Goal: Information Seeking & Learning: Learn about a topic

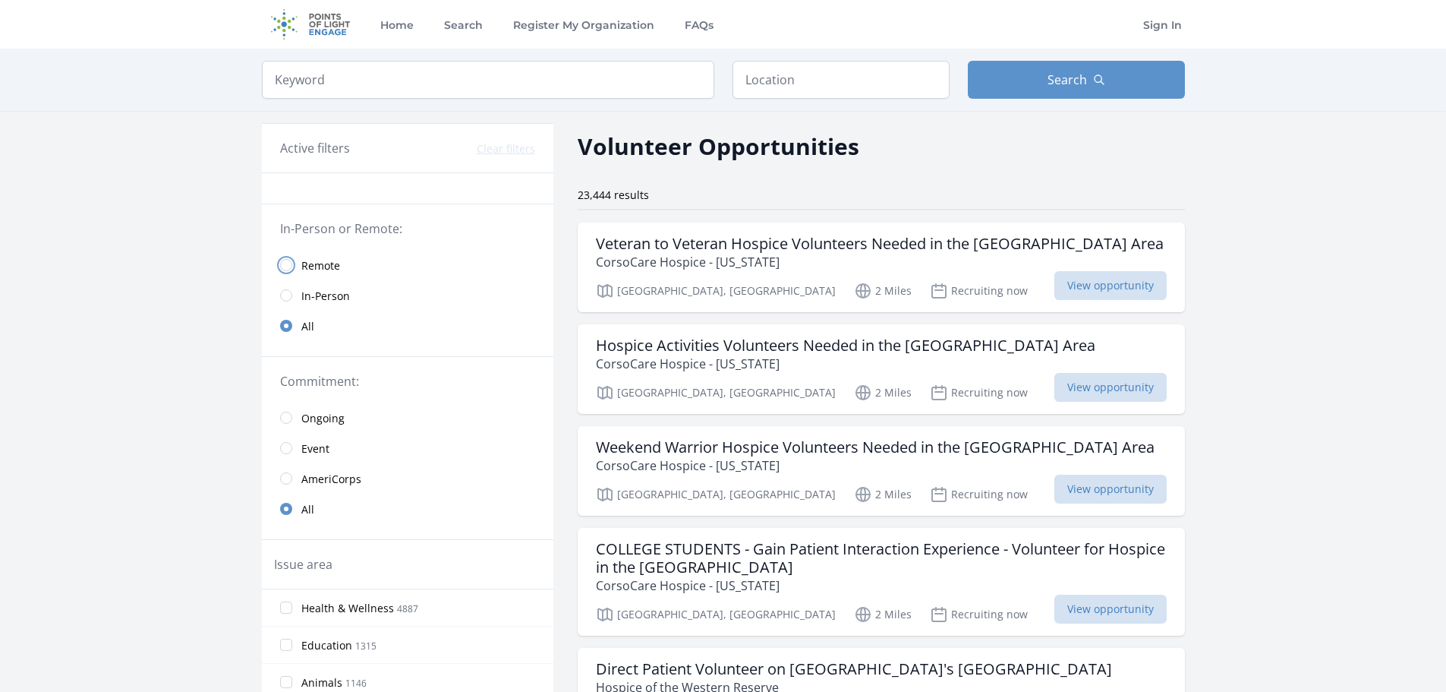
drag, startPoint x: 290, startPoint y: 266, endPoint x: 305, endPoint y: 272, distance: 16.4
click at [291, 267] on input "radio" at bounding box center [286, 265] width 12 height 12
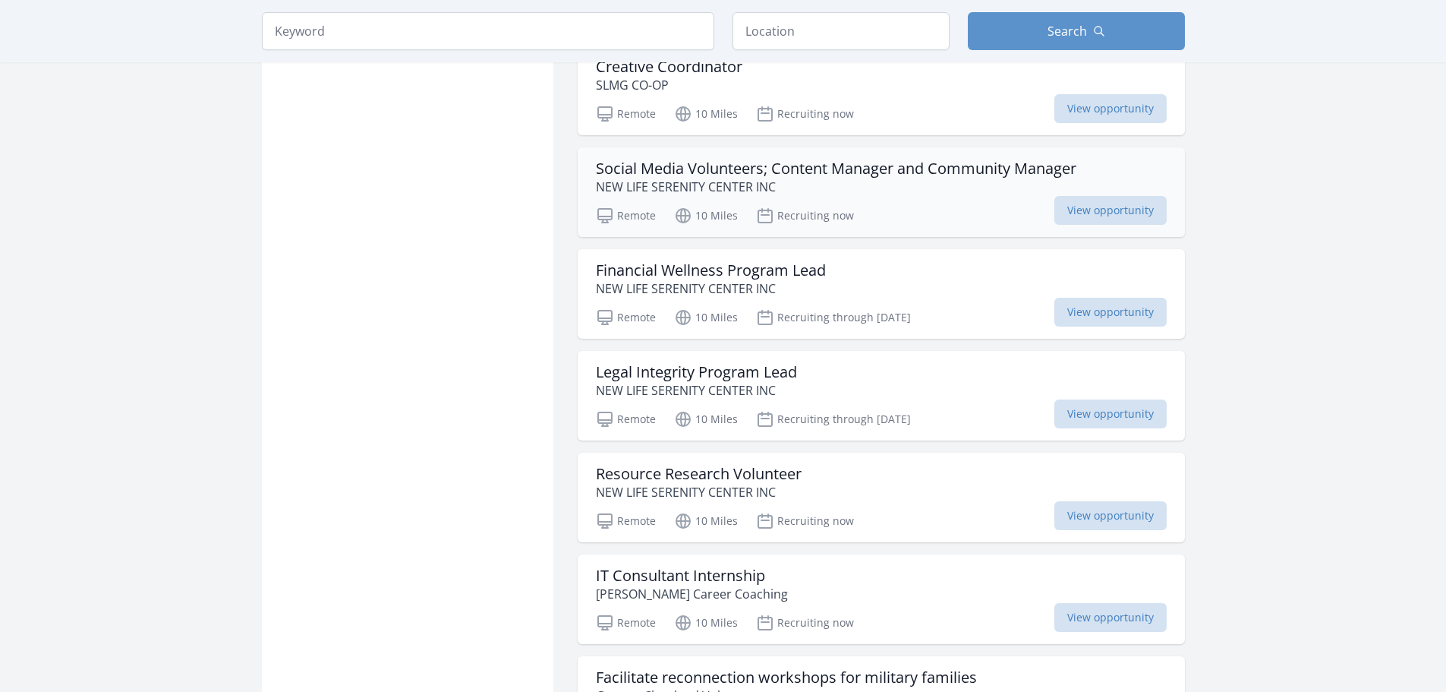
scroll to position [1519, 0]
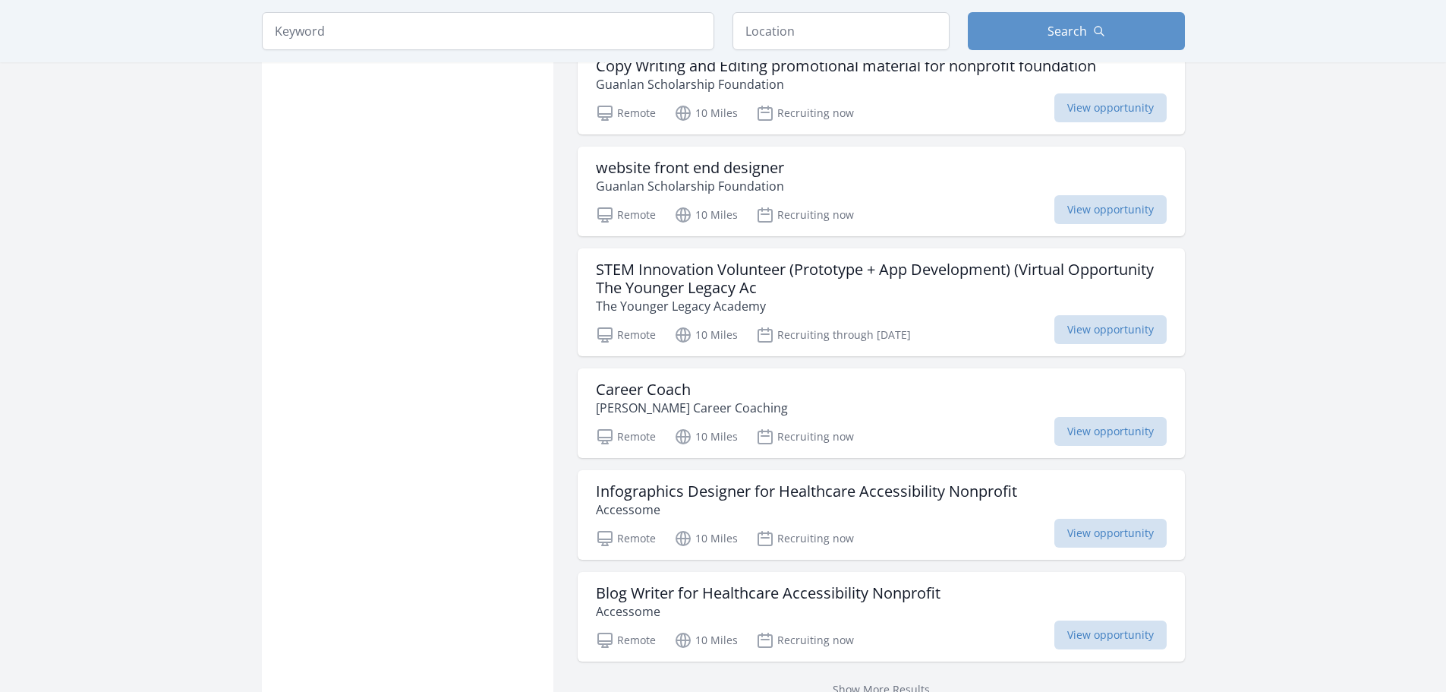
scroll to position [3720, 0]
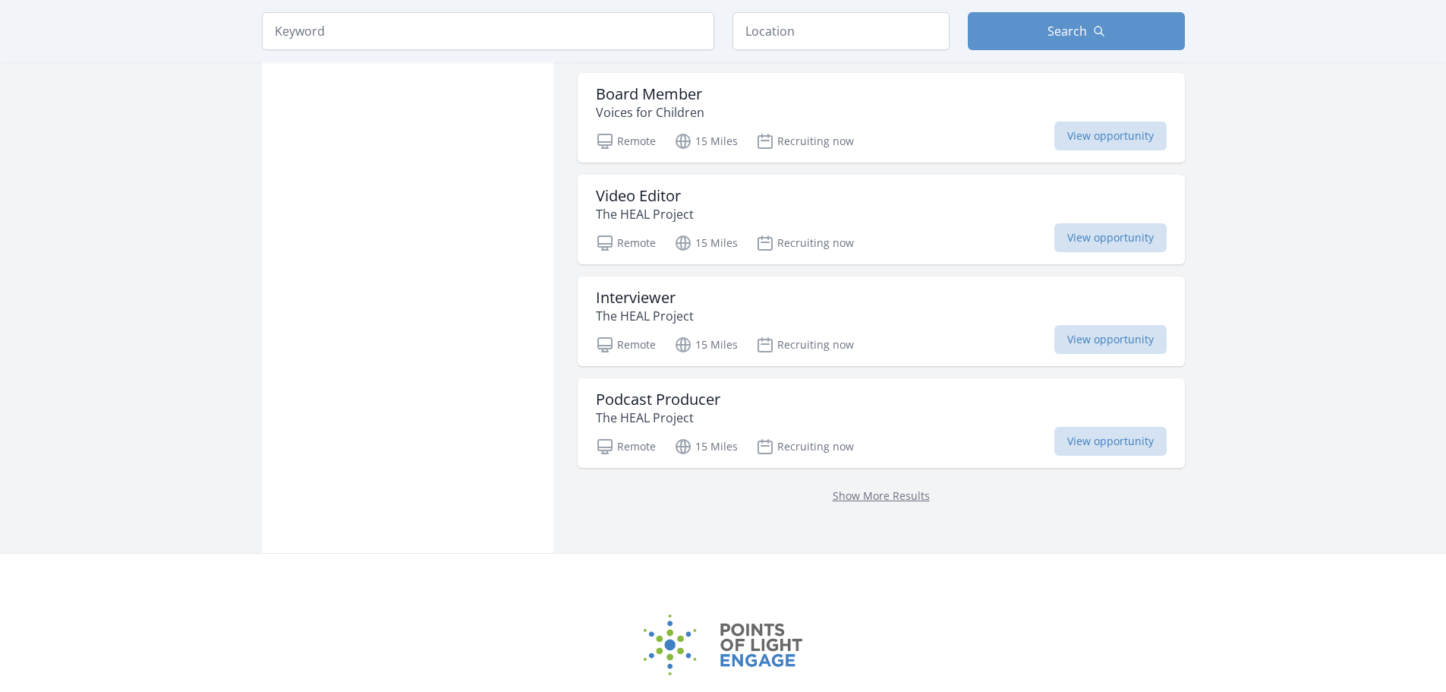
scroll to position [5922, 0]
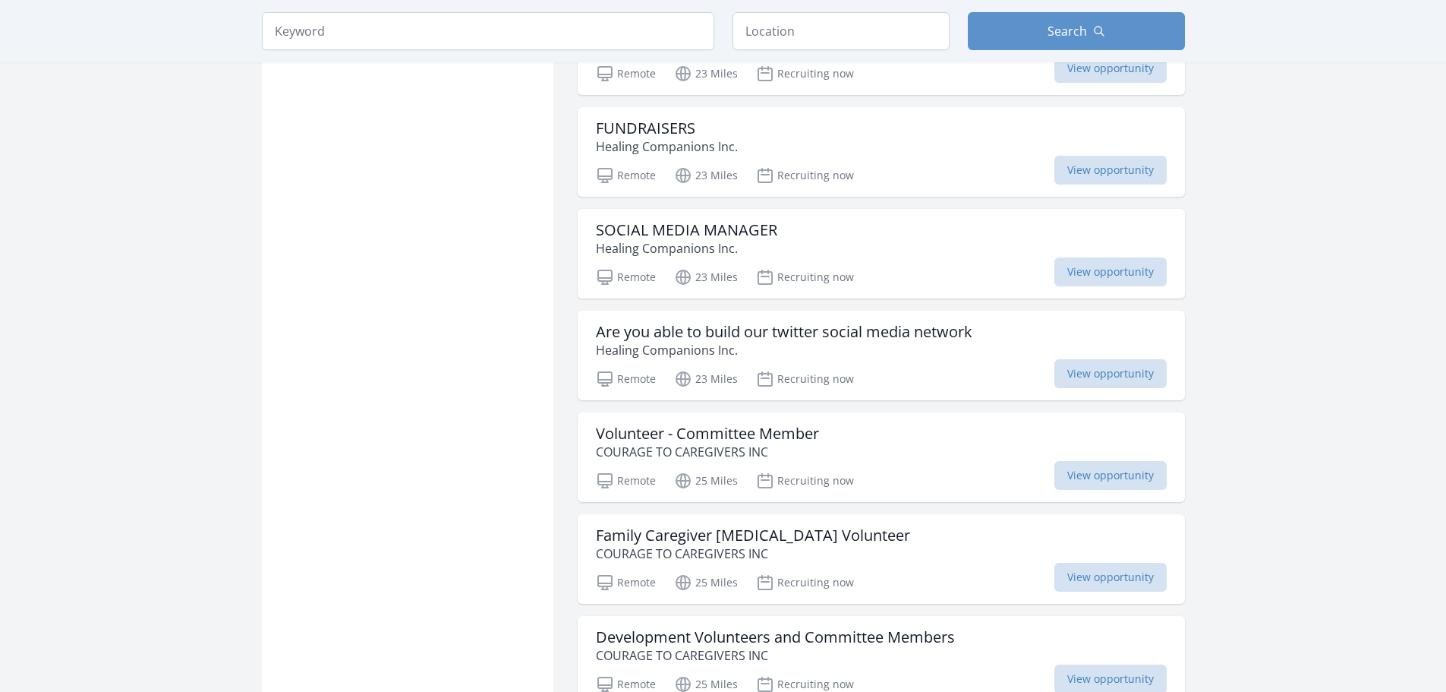
scroll to position [7517, 0]
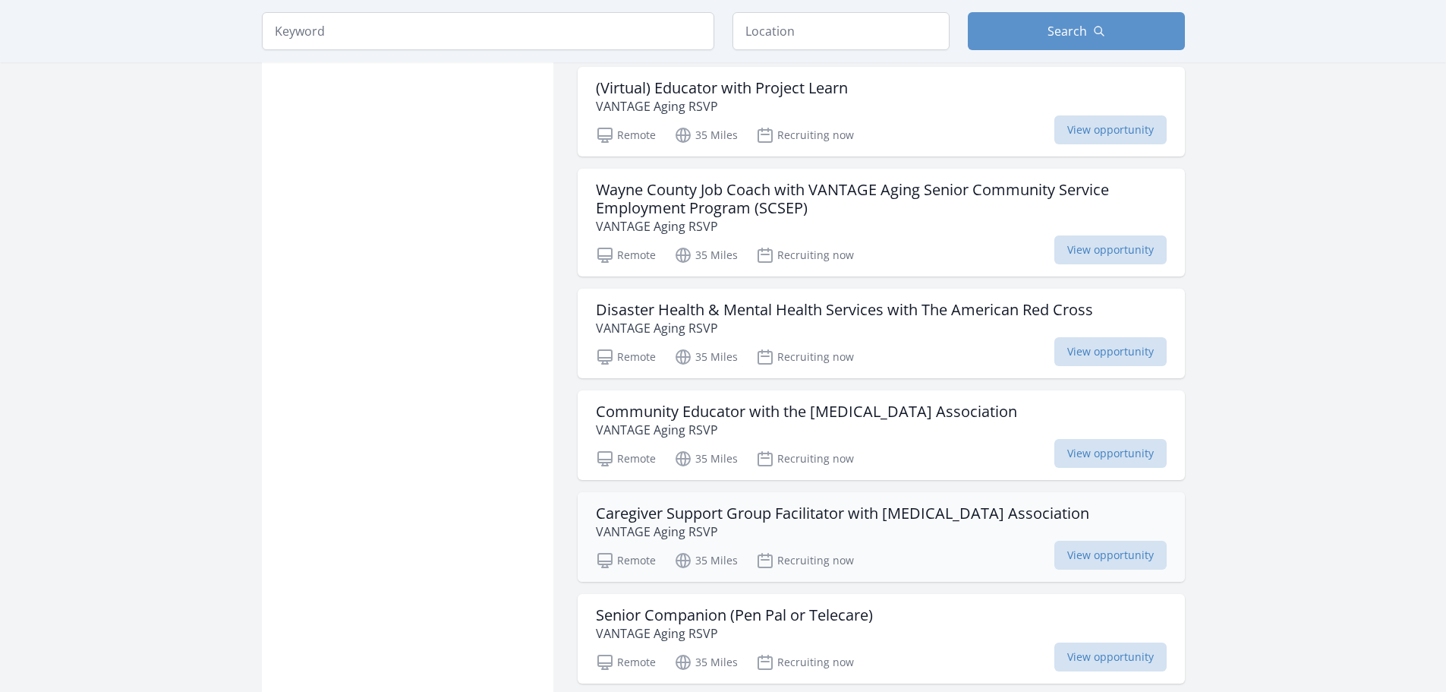
scroll to position [9643, 0]
